Goal: Check status

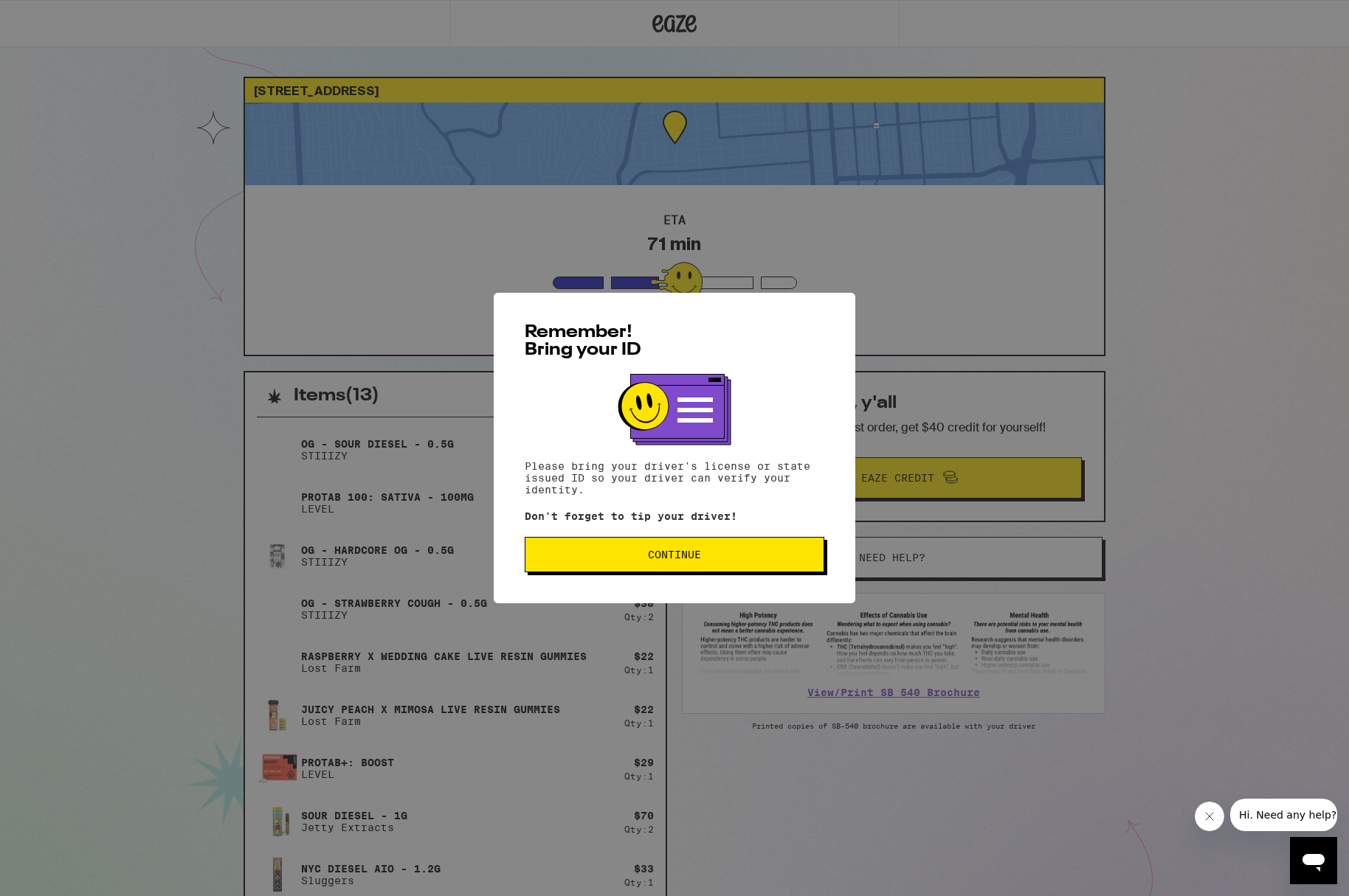
click at [688, 552] on span "Continue" at bounding box center [674, 555] width 53 height 10
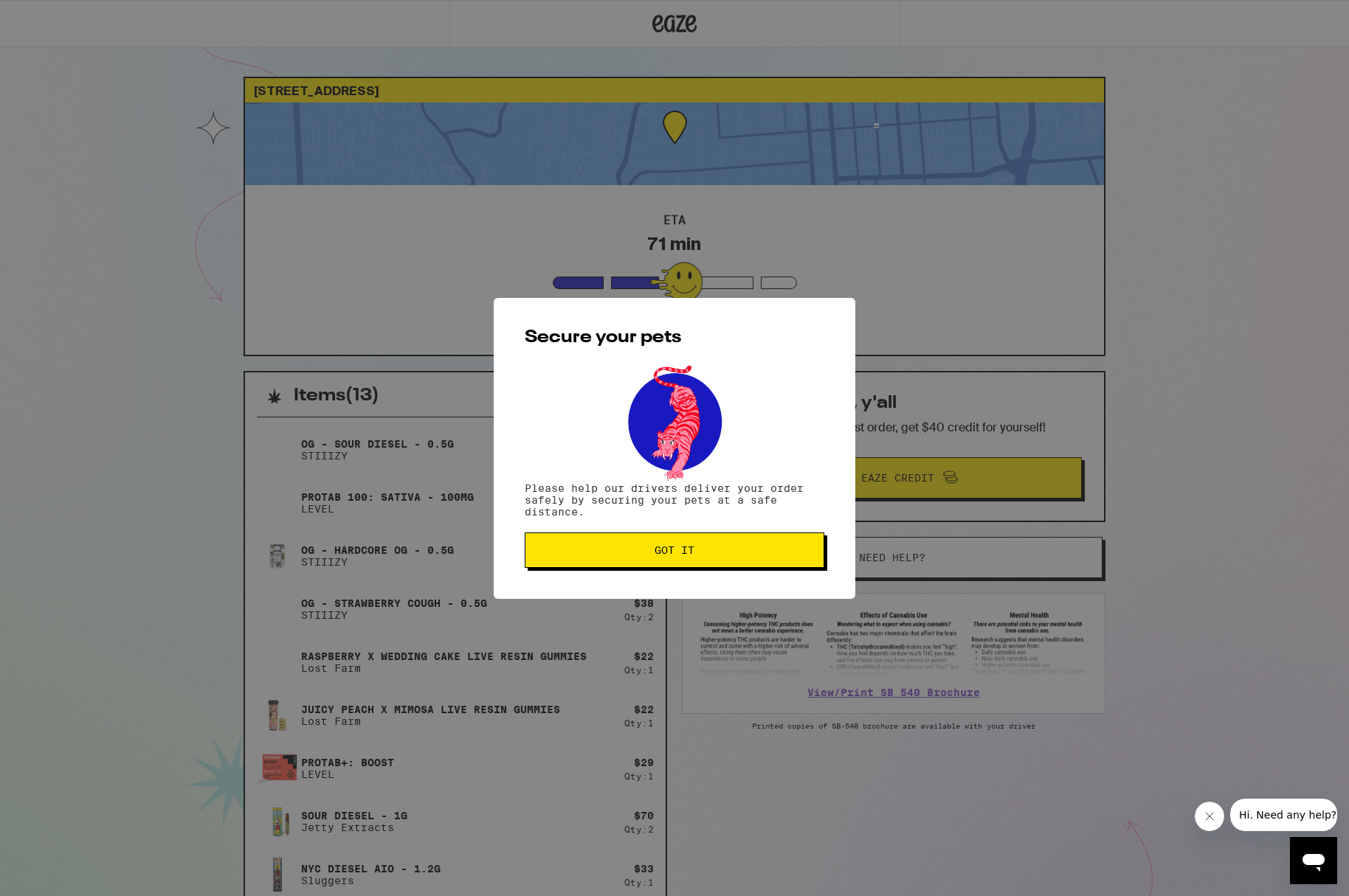
click at [702, 568] on button "Got it" at bounding box center [674, 551] width 299 height 36
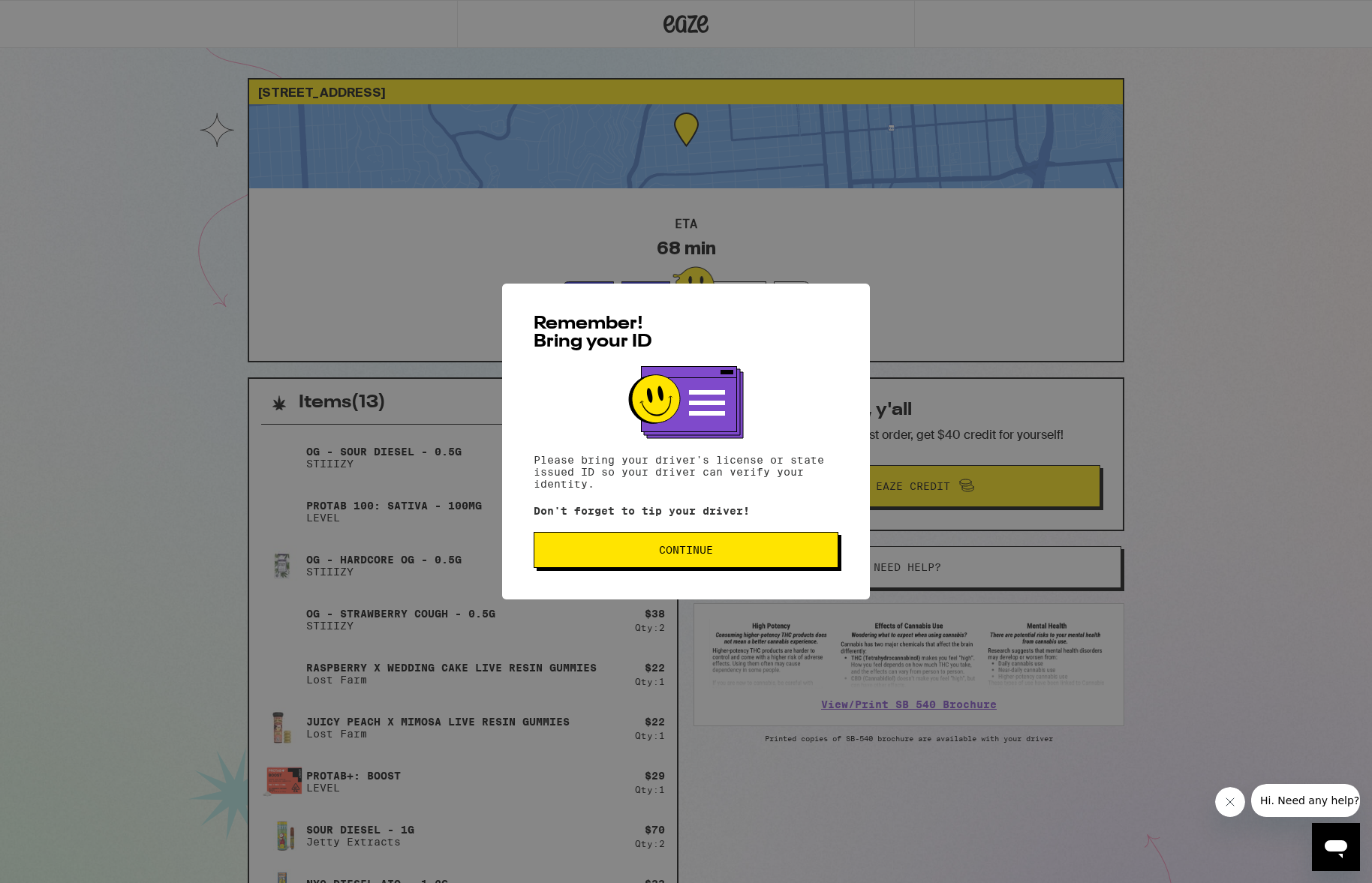
click at [663, 556] on span "Continue" at bounding box center [685, 550] width 54 height 11
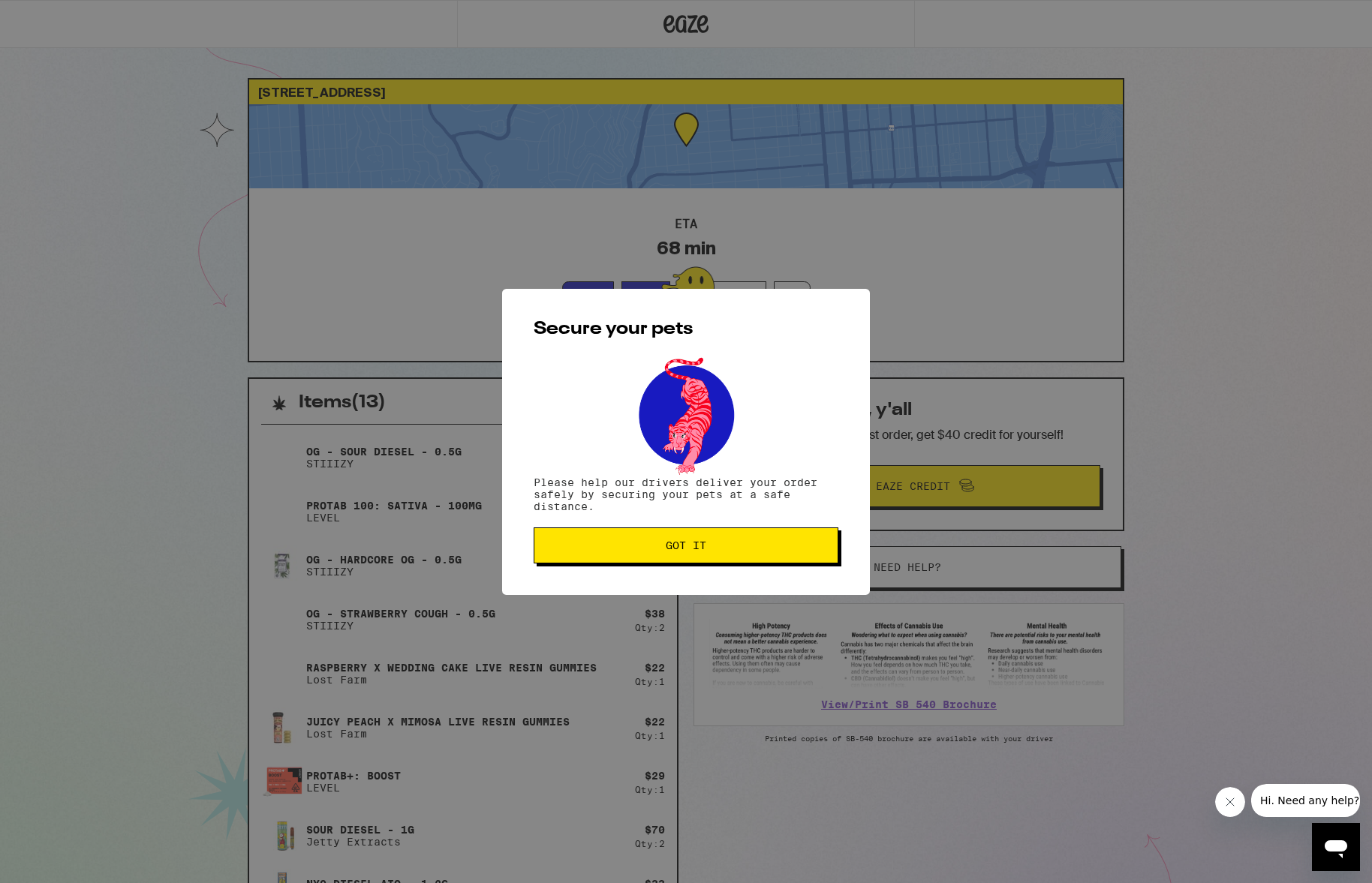
click at [733, 555] on button "Got it" at bounding box center [685, 545] width 304 height 36
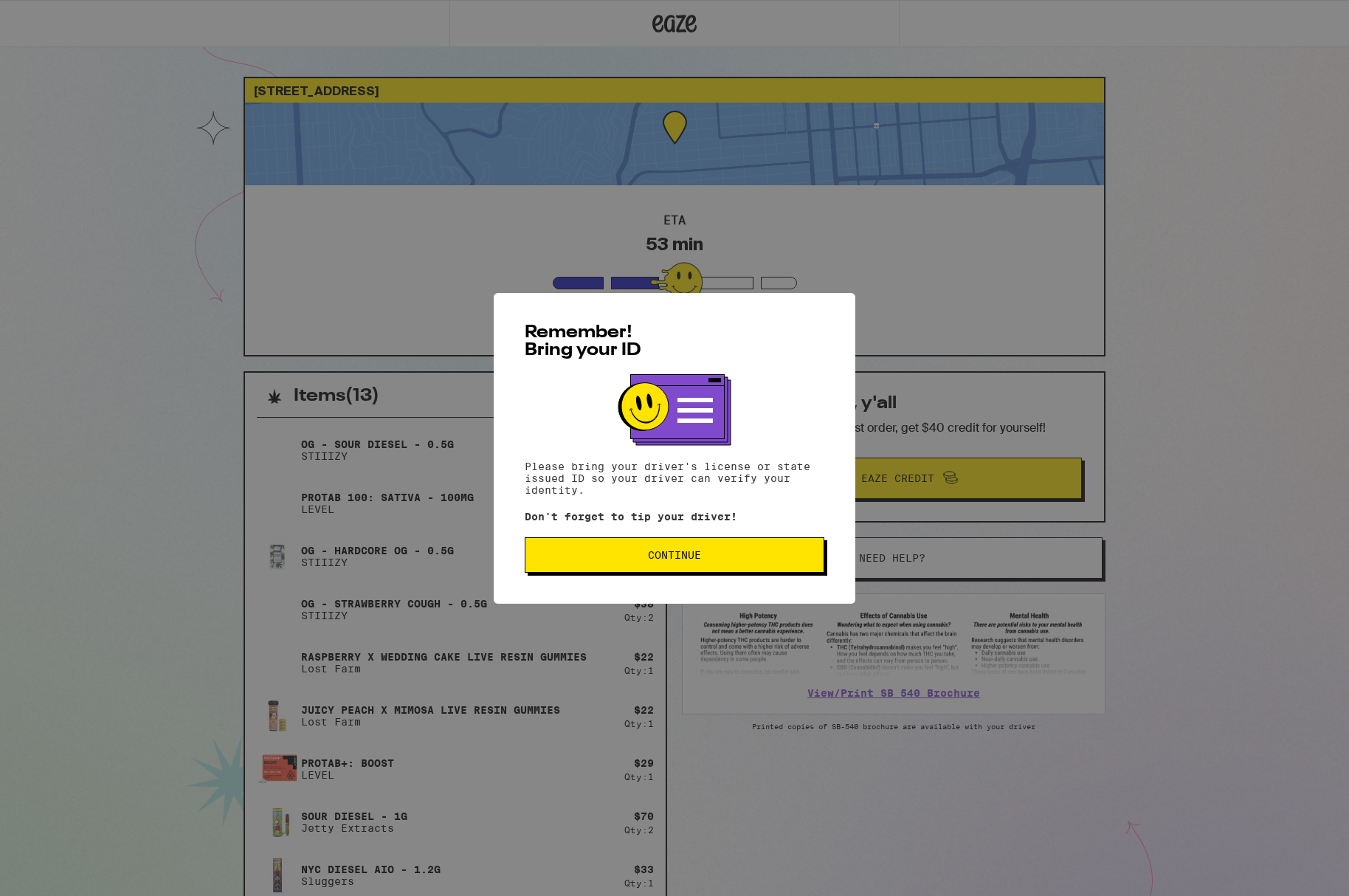
click at [633, 558] on span "Continue" at bounding box center [674, 555] width 275 height 10
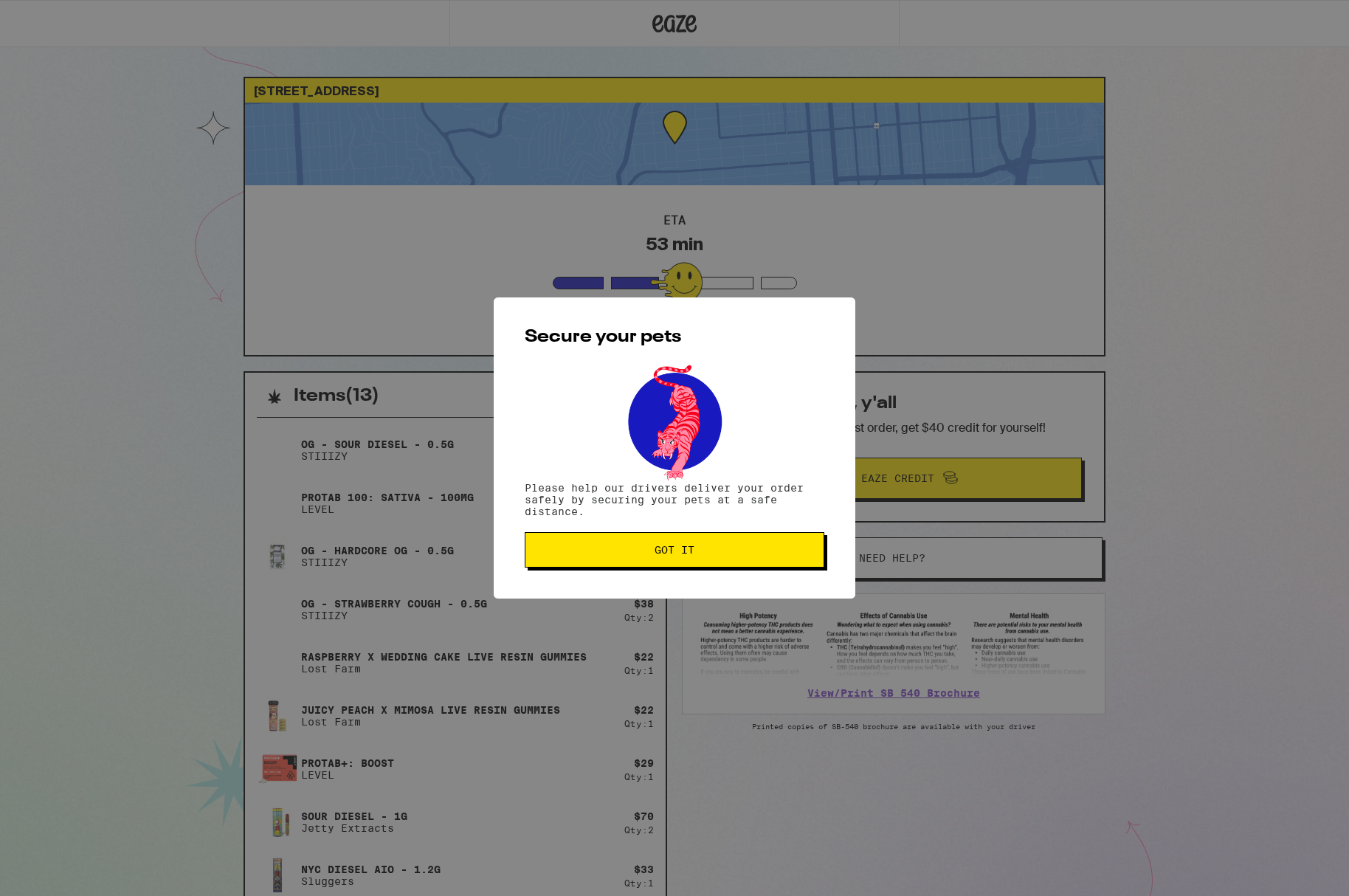
click at [625, 558] on button "Got it" at bounding box center [674, 550] width 299 height 36
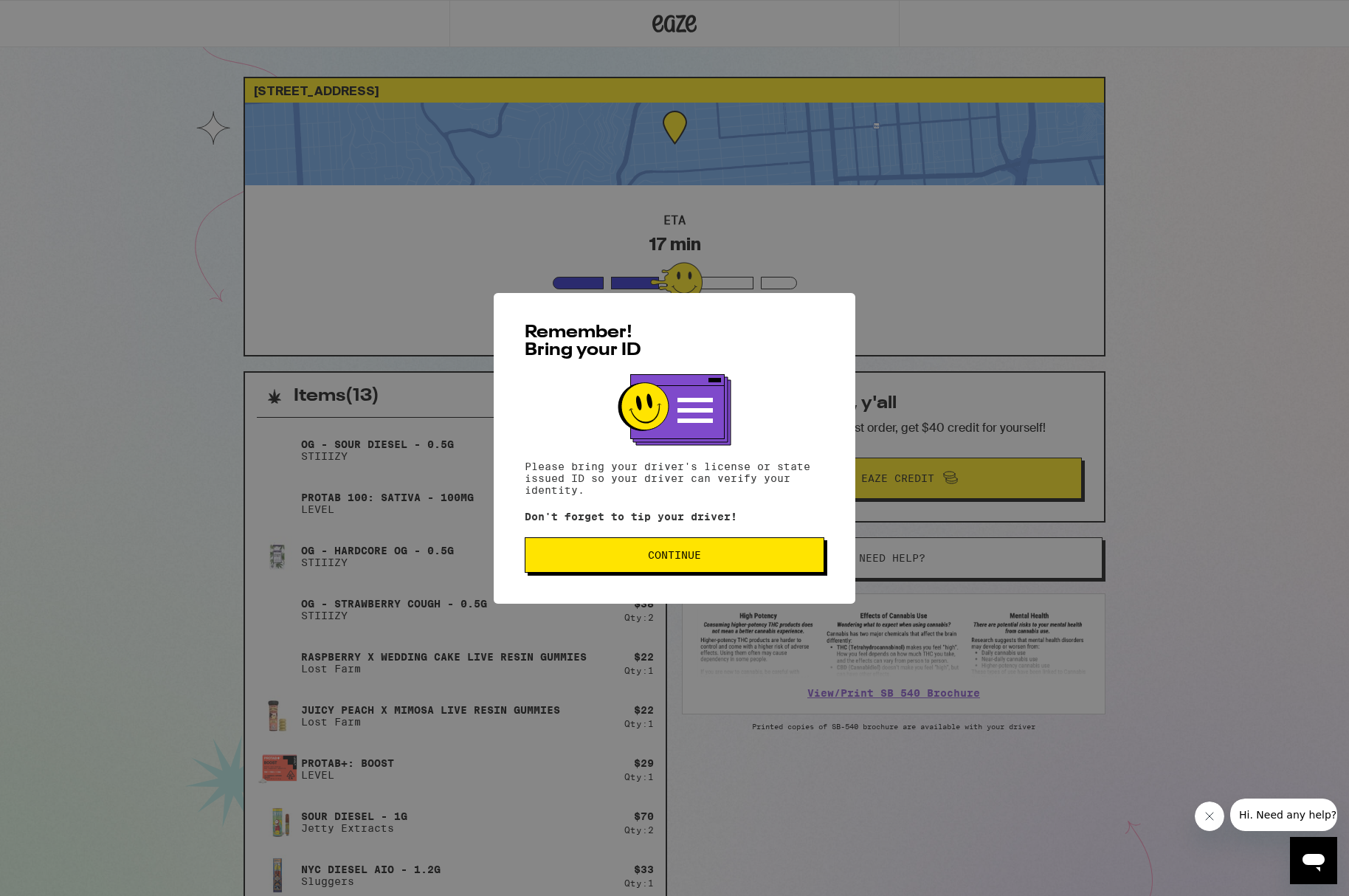
click at [549, 552] on span "Continue" at bounding box center [674, 555] width 275 height 10
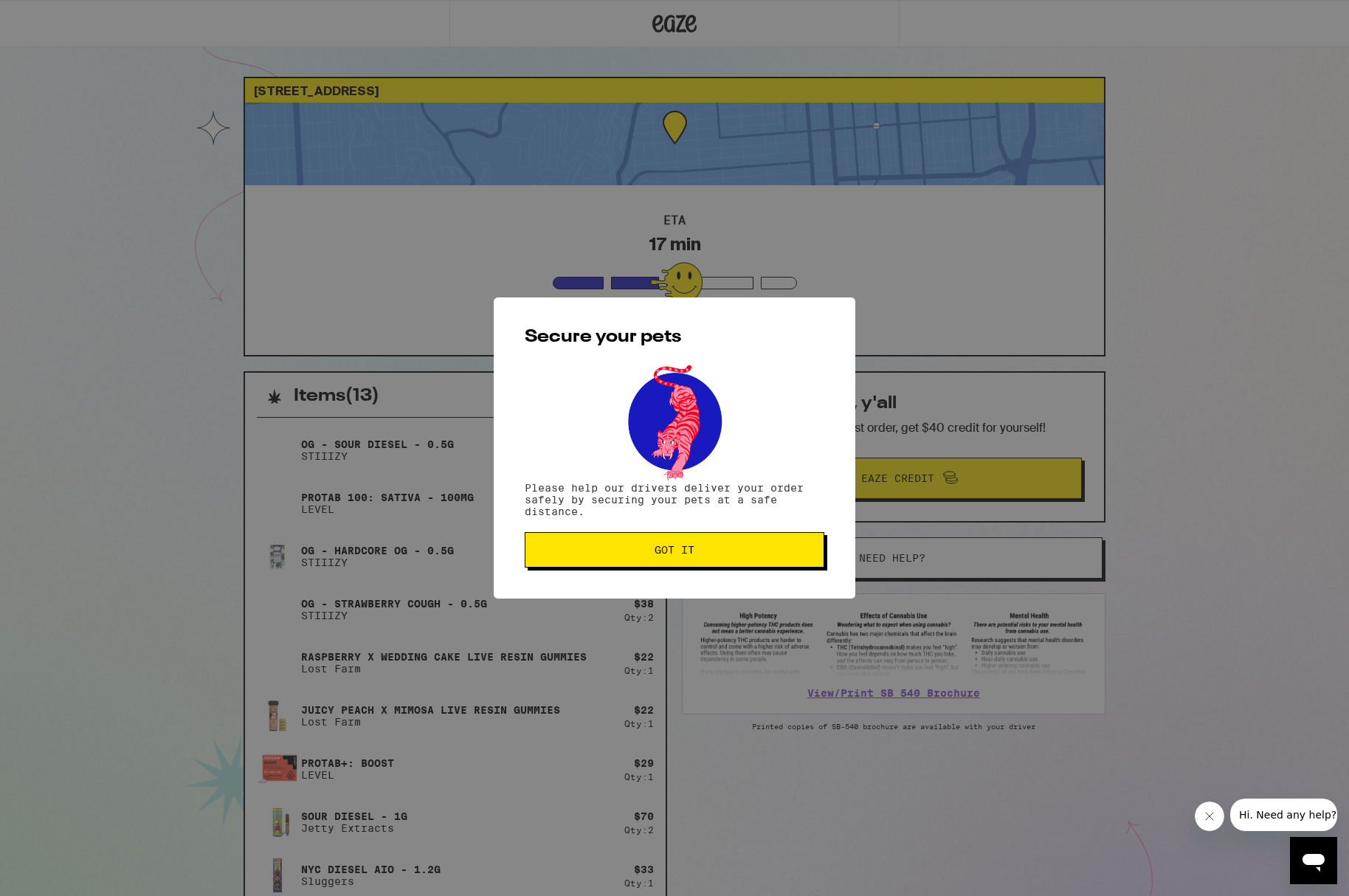
click at [663, 552] on span "Got it" at bounding box center [674, 550] width 40 height 10
